Goal: Transaction & Acquisition: Purchase product/service

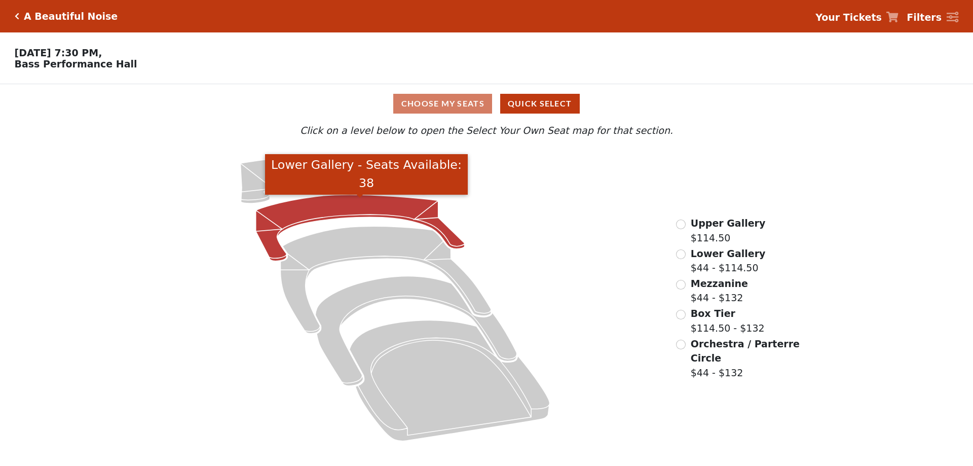
click at [342, 218] on icon "Lower Gallery - Seats Available: 38" at bounding box center [360, 228] width 209 height 66
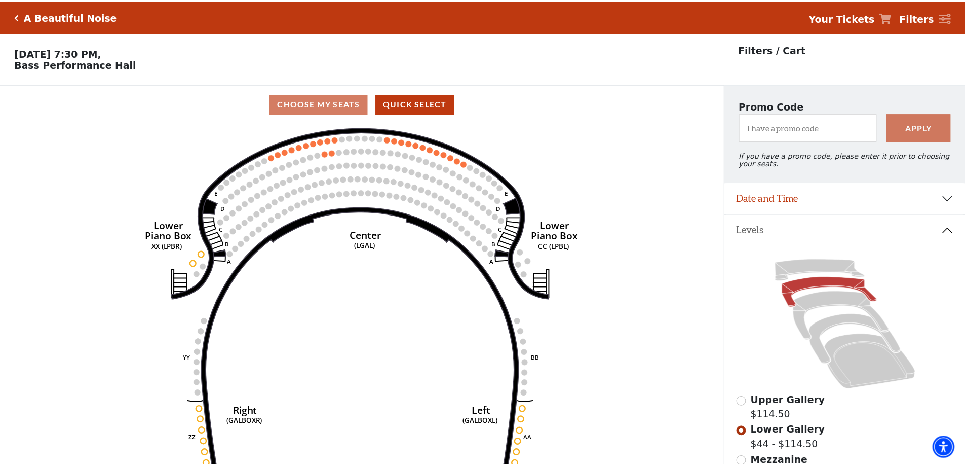
scroll to position [47, 0]
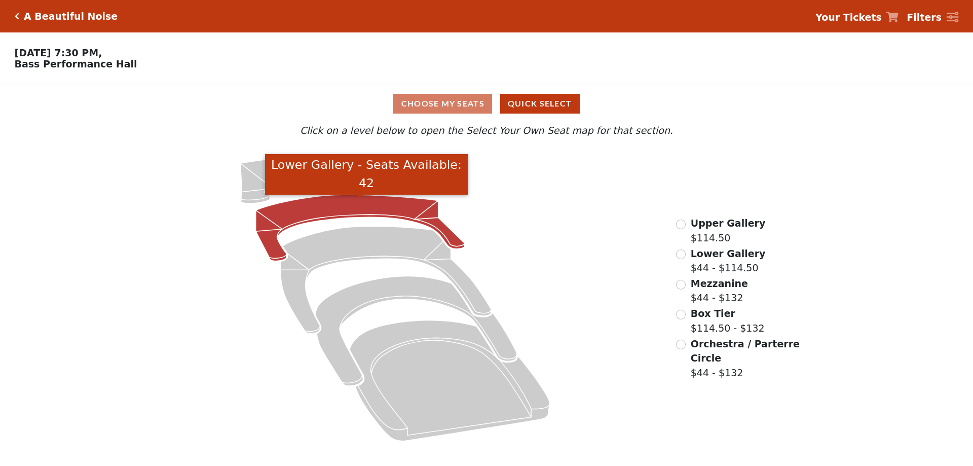
click at [388, 217] on icon "Lower Gallery - Seats Available: 42" at bounding box center [360, 228] width 209 height 66
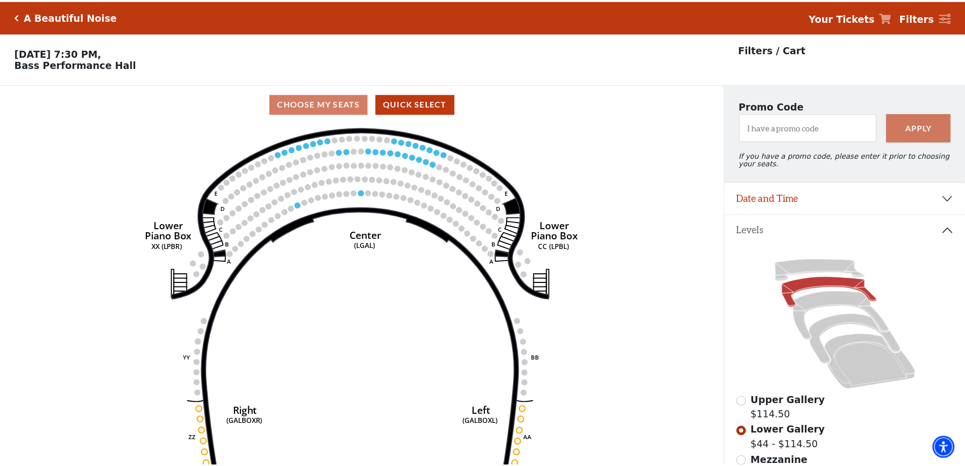
scroll to position [47, 0]
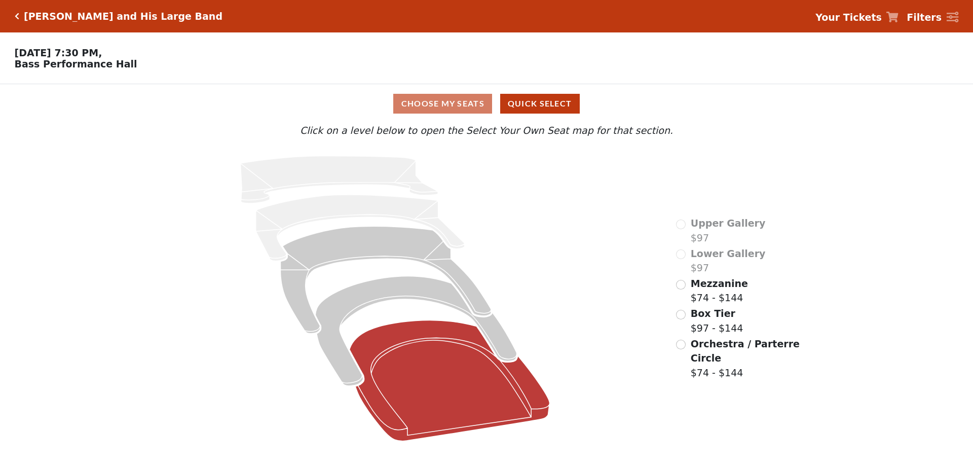
click at [390, 337] on icon "Orchestra / Parterre Circle - Seats Available: 146" at bounding box center [450, 380] width 200 height 121
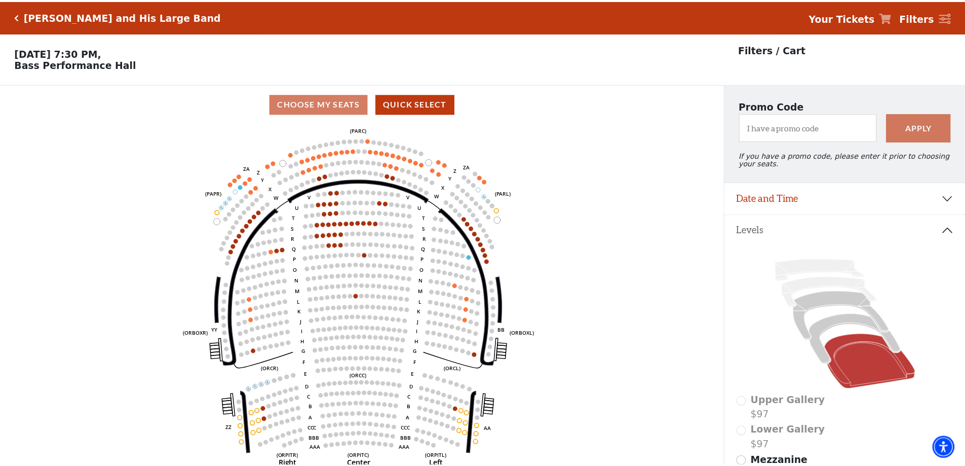
scroll to position [47, 0]
